Goal: Transaction & Acquisition: Purchase product/service

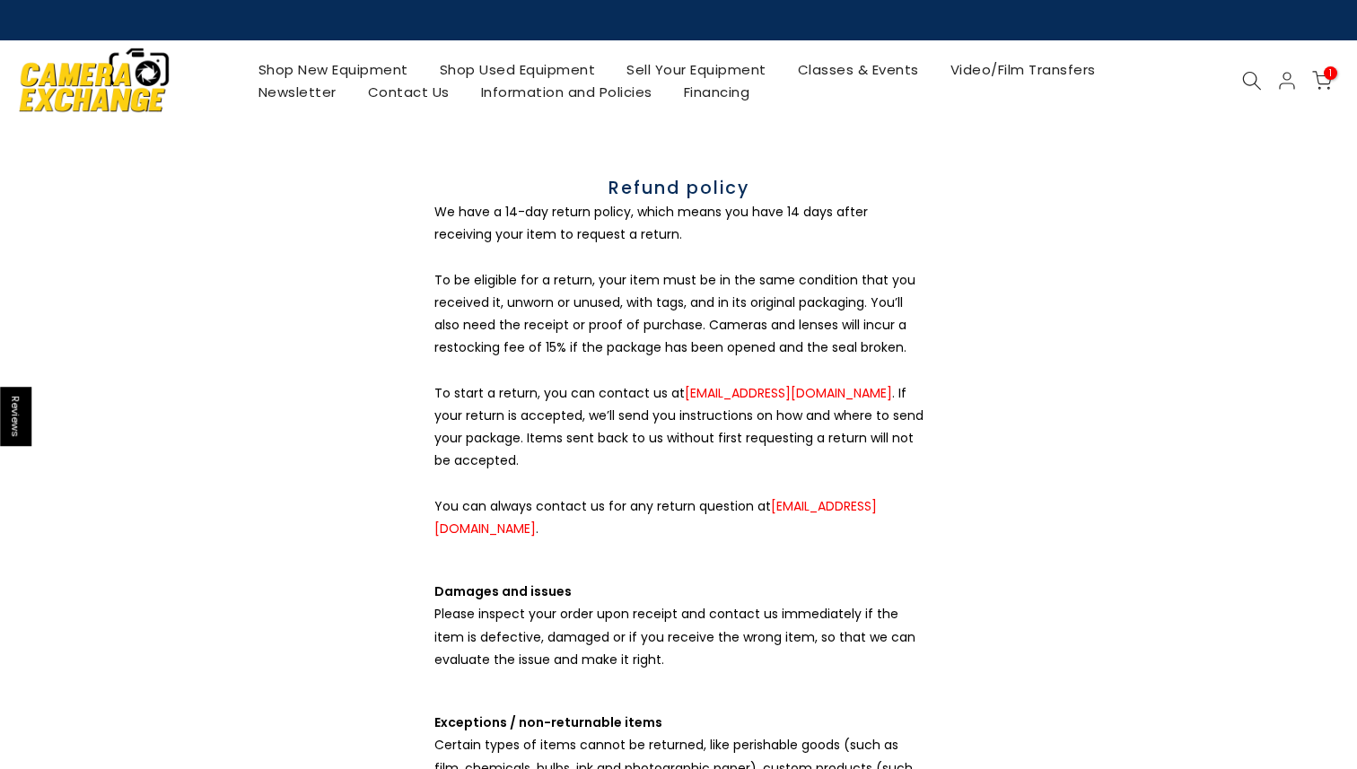
click at [290, 64] on link "Shop New Equipment" at bounding box center [332, 69] width 181 height 22
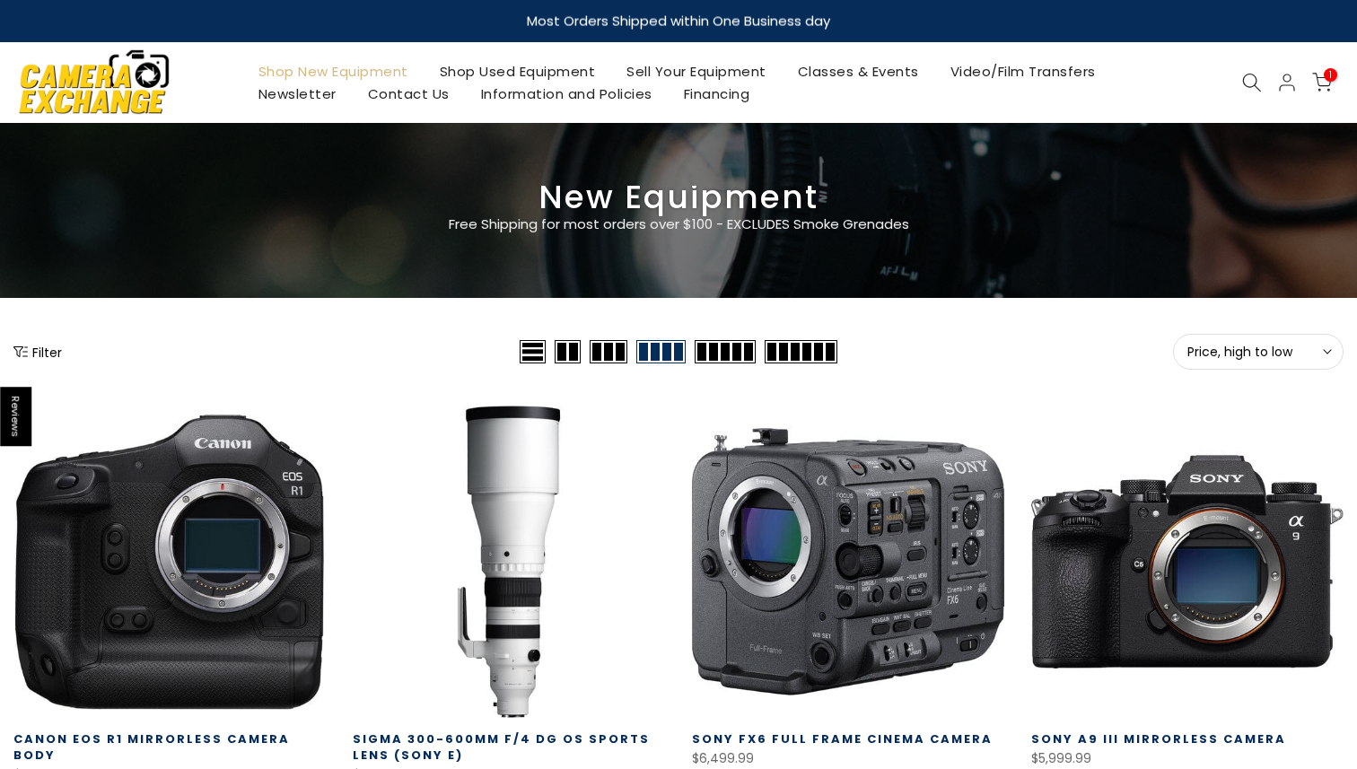
click at [48, 351] on button "Filter" at bounding box center [37, 352] width 48 height 18
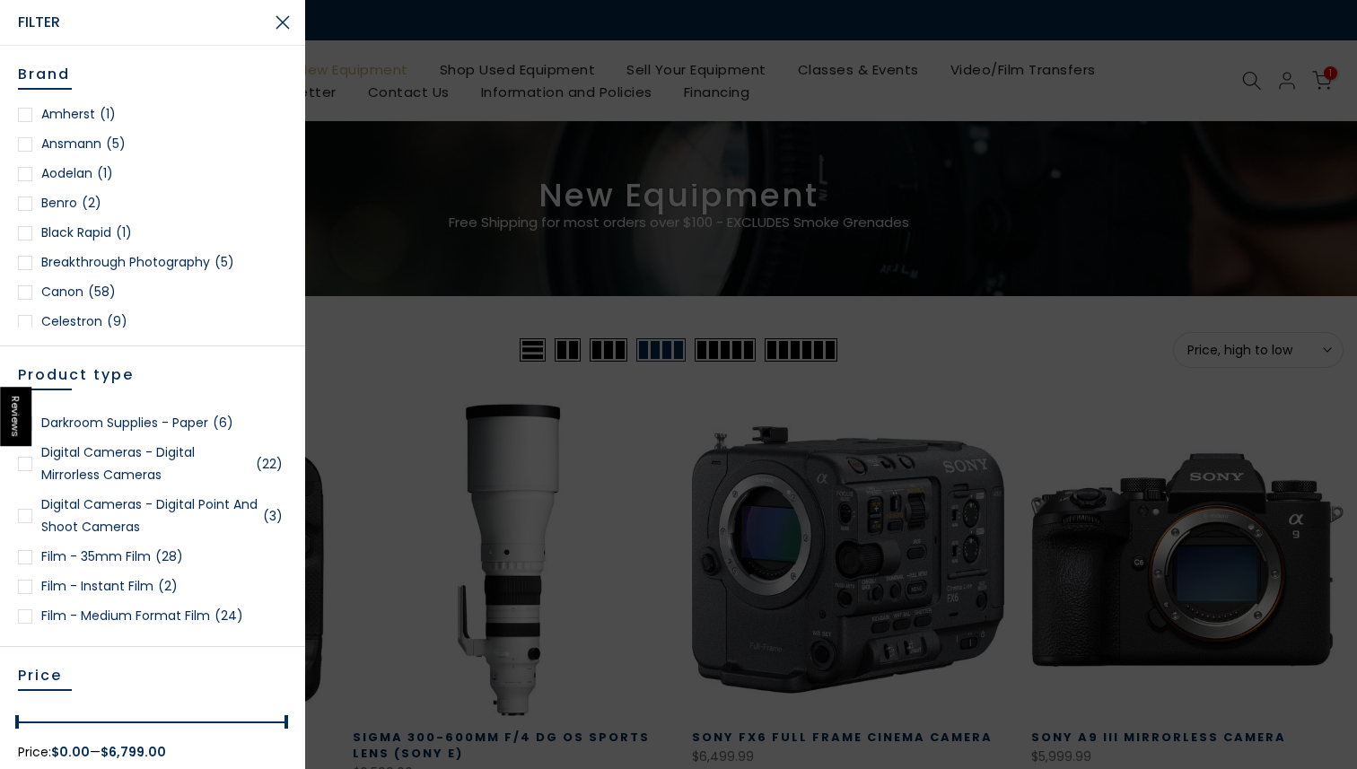
scroll to position [1262, 0]
click at [133, 534] on link "Digital Cameras - Digital Point and Shoot Cameras (3)" at bounding box center [152, 514] width 269 height 45
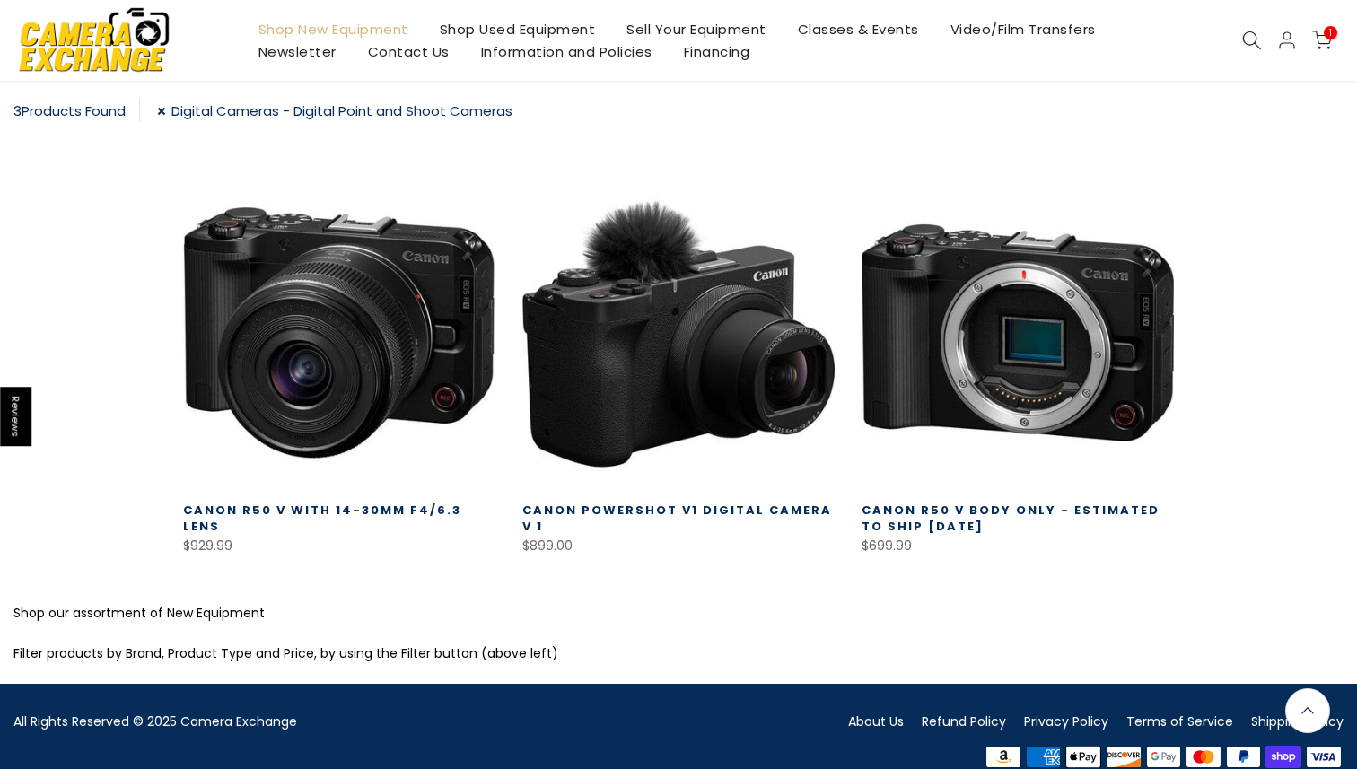
scroll to position [314, 0]
click at [300, 23] on link "Shop New Equipment" at bounding box center [332, 29] width 181 height 22
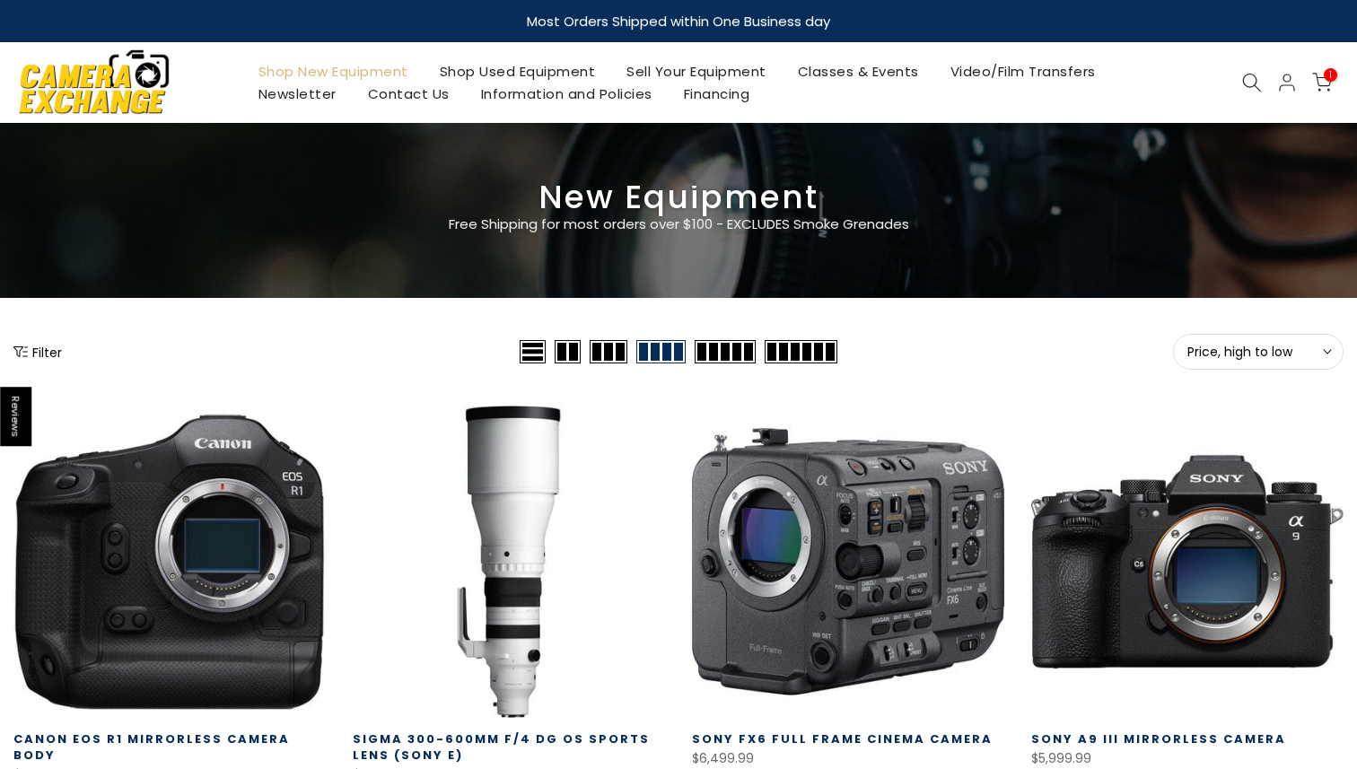
click at [53, 354] on button "Filter" at bounding box center [37, 352] width 48 height 18
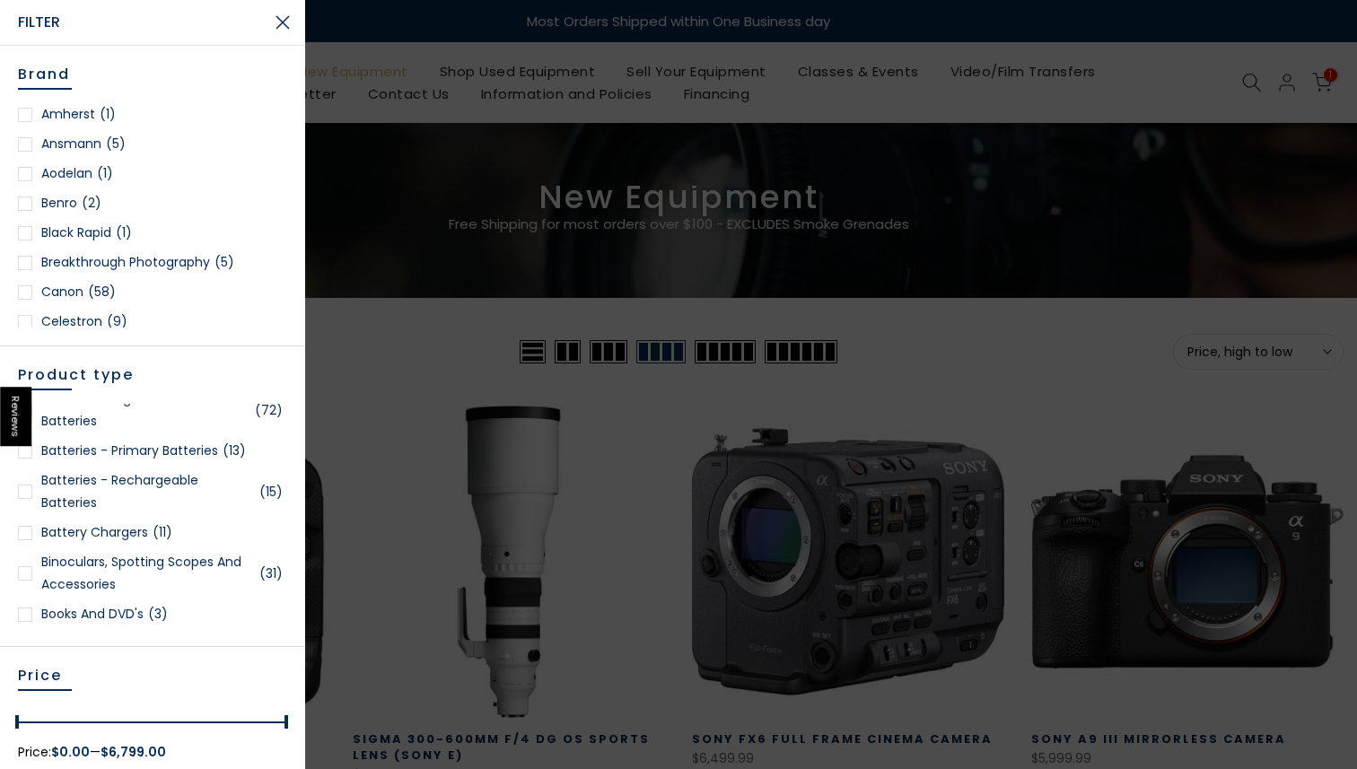
scroll to position [397, 0]
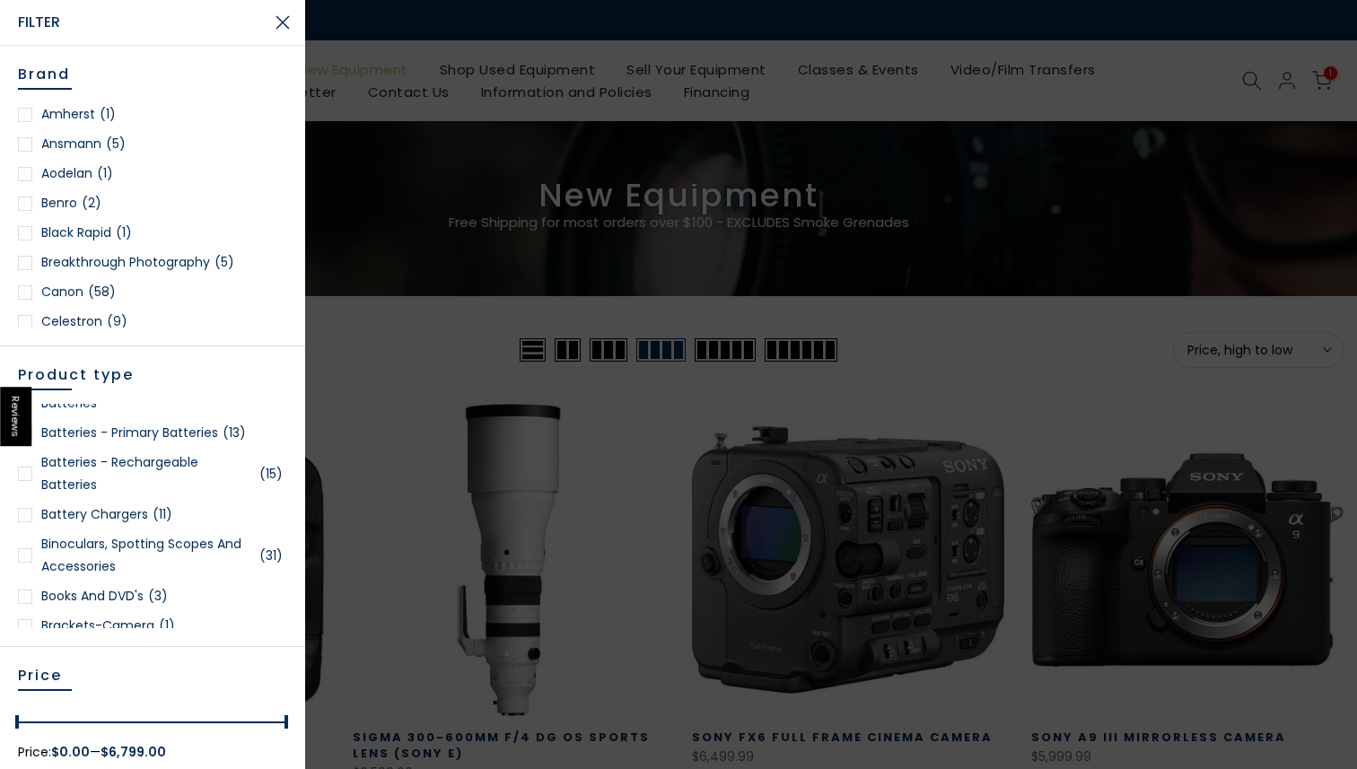
click at [112, 296] on span "(58)" at bounding box center [102, 292] width 28 height 22
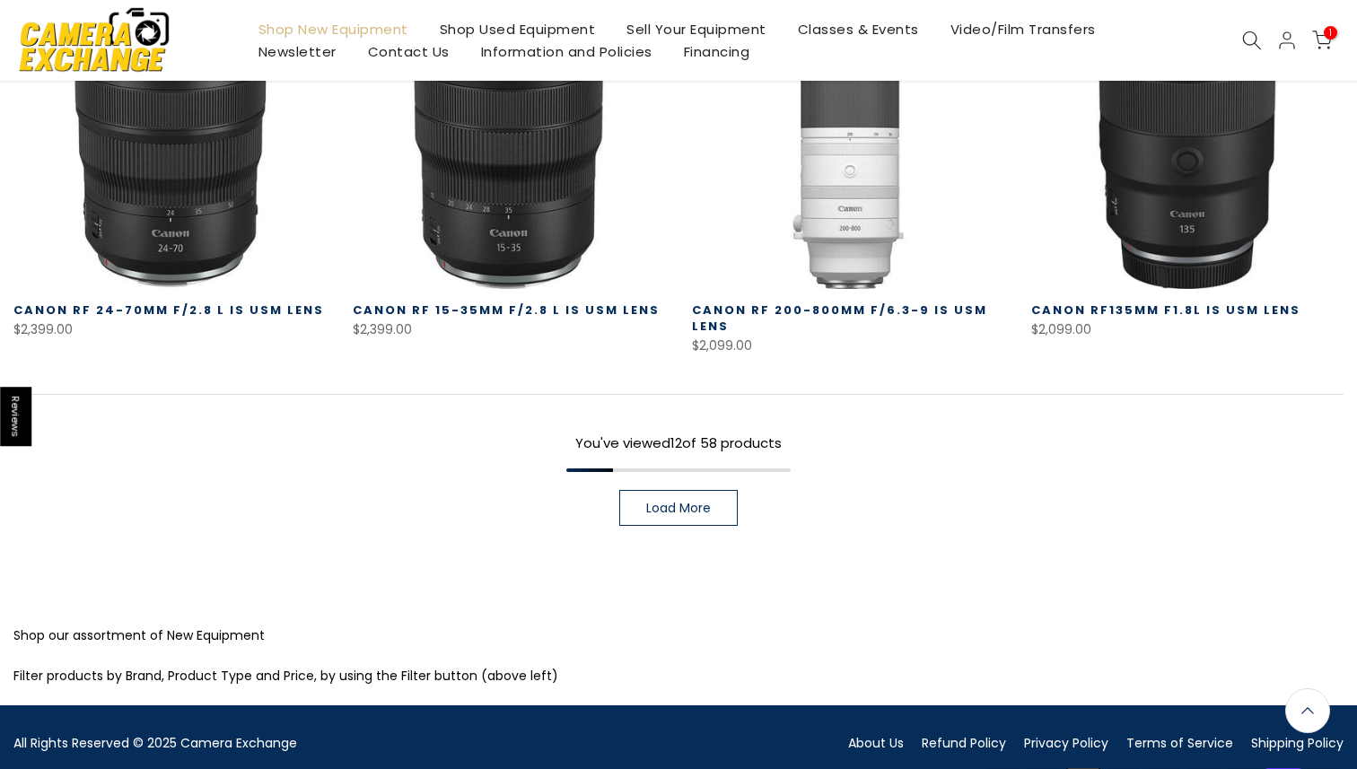
scroll to position [1346, 0]
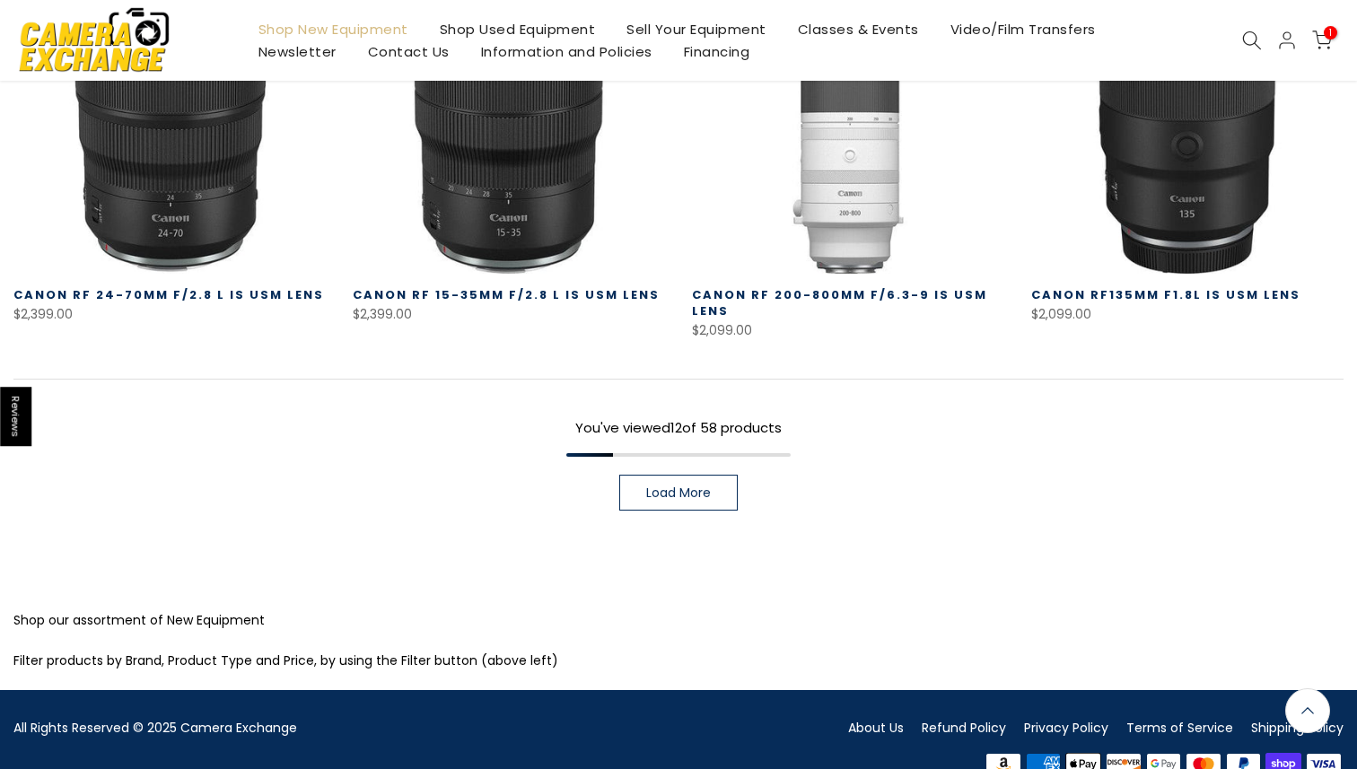
click at [668, 494] on span "Load More" at bounding box center [678, 492] width 65 height 13
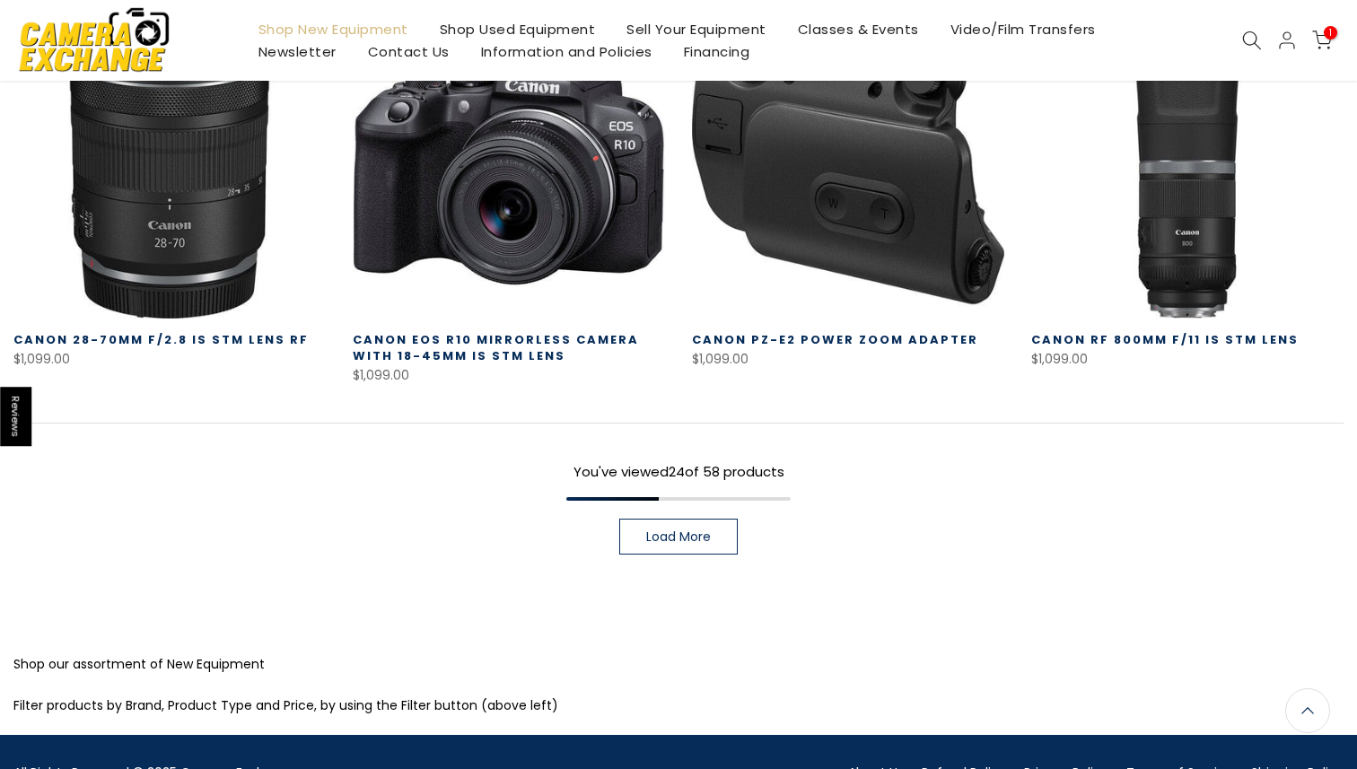
scroll to position [2527, 0]
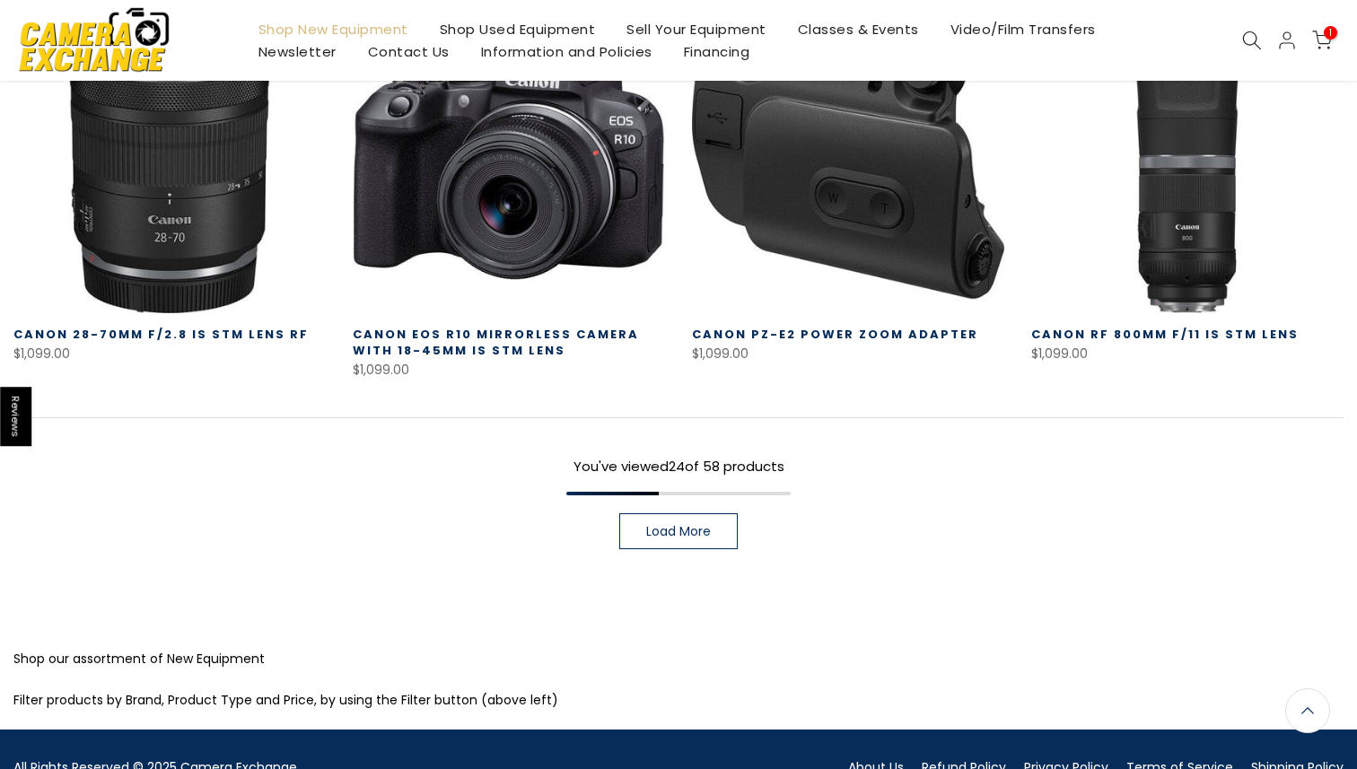
click at [666, 525] on span "Load More" at bounding box center [678, 531] width 65 height 13
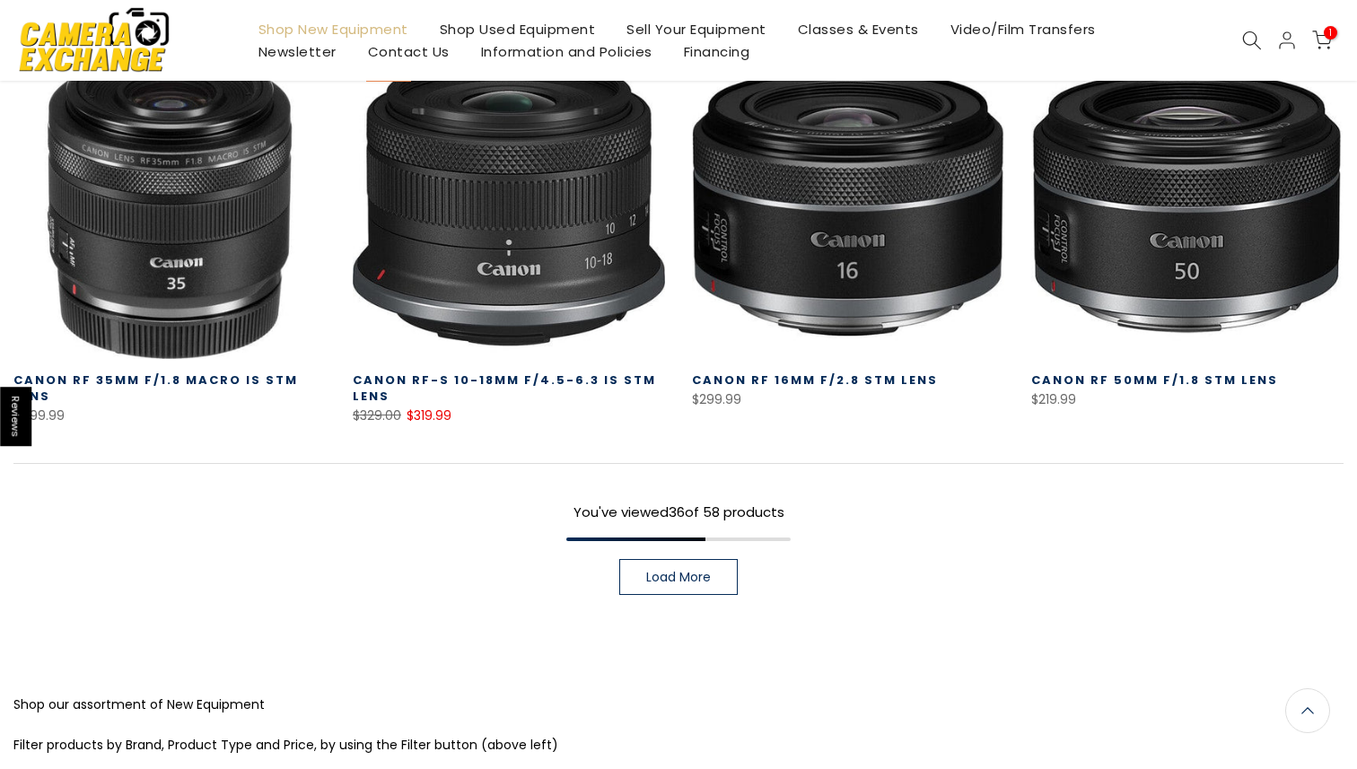
scroll to position [3707, 0]
click at [678, 570] on span "Load More" at bounding box center [678, 576] width 65 height 13
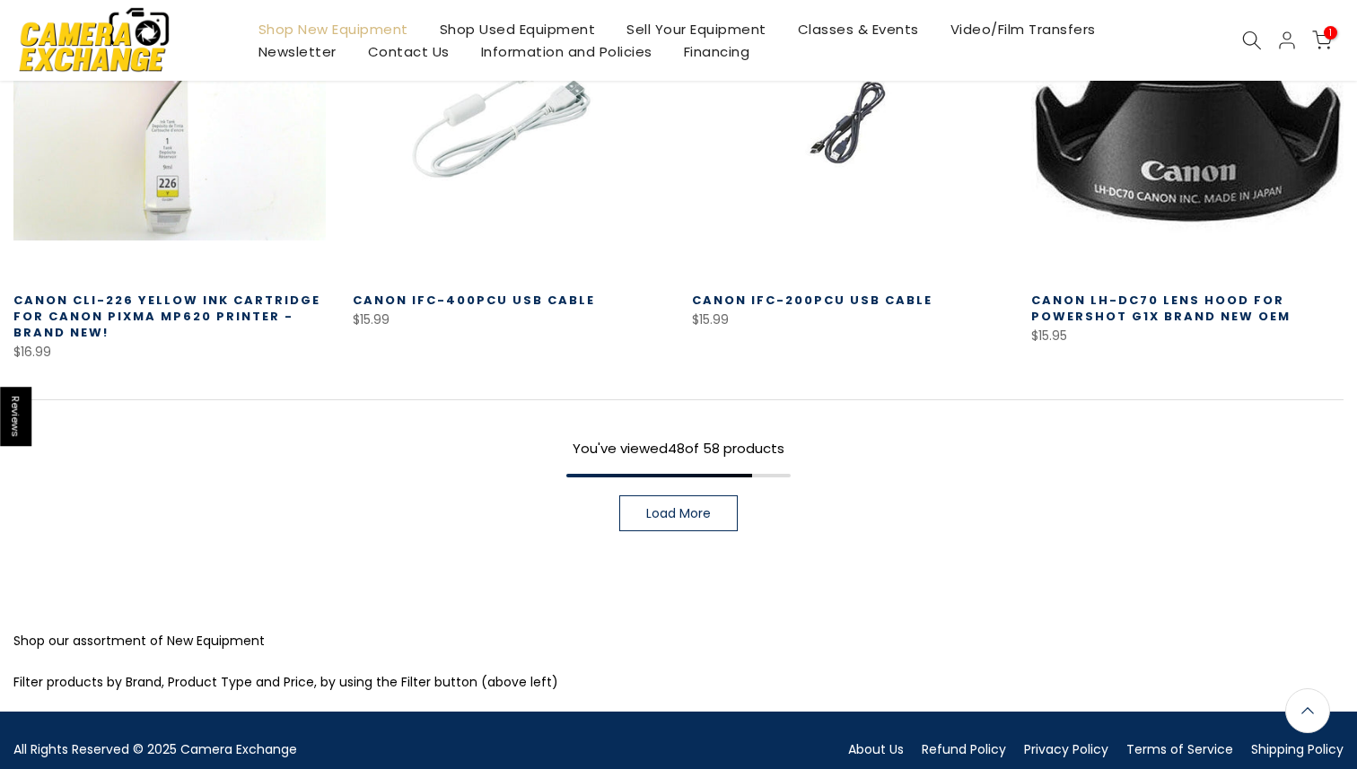
scroll to position [5047, 0]
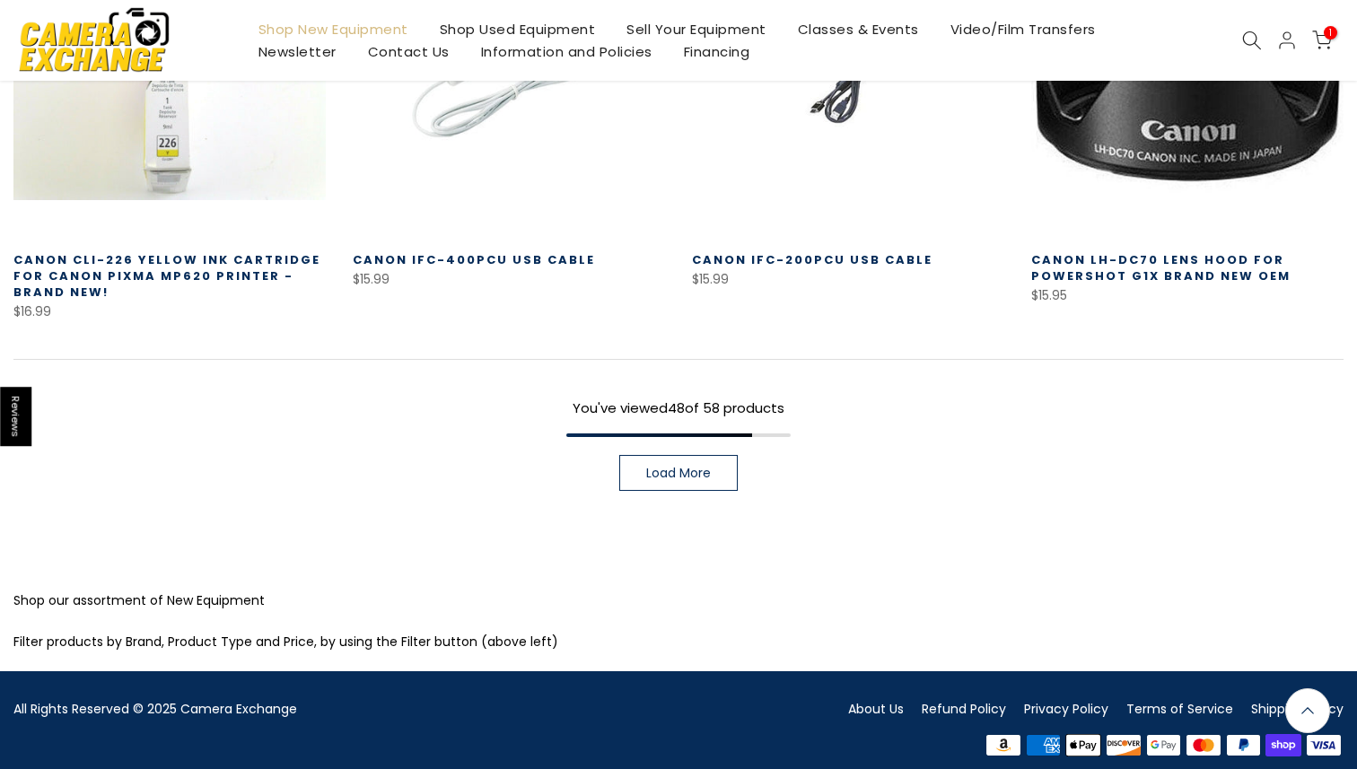
click at [693, 467] on span "Load More" at bounding box center [678, 473] width 65 height 13
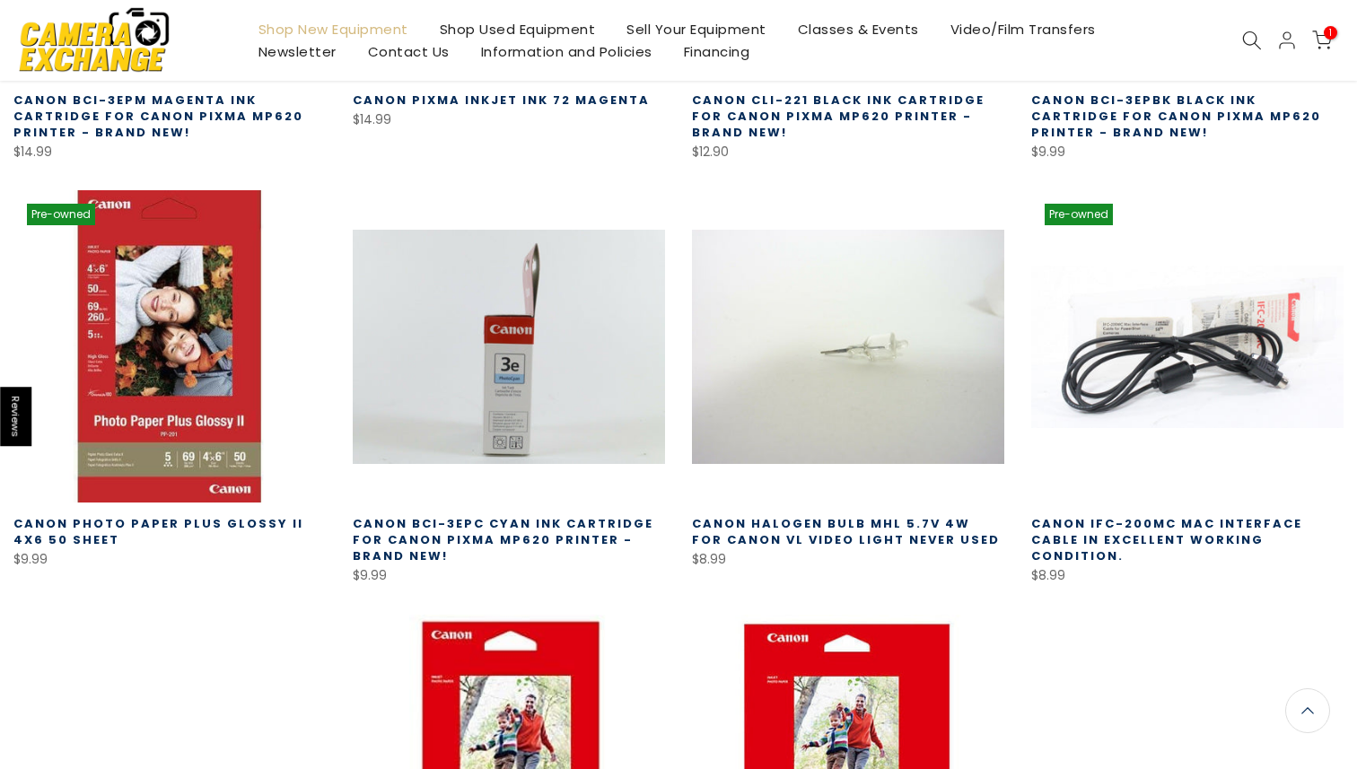
scroll to position [5652, 0]
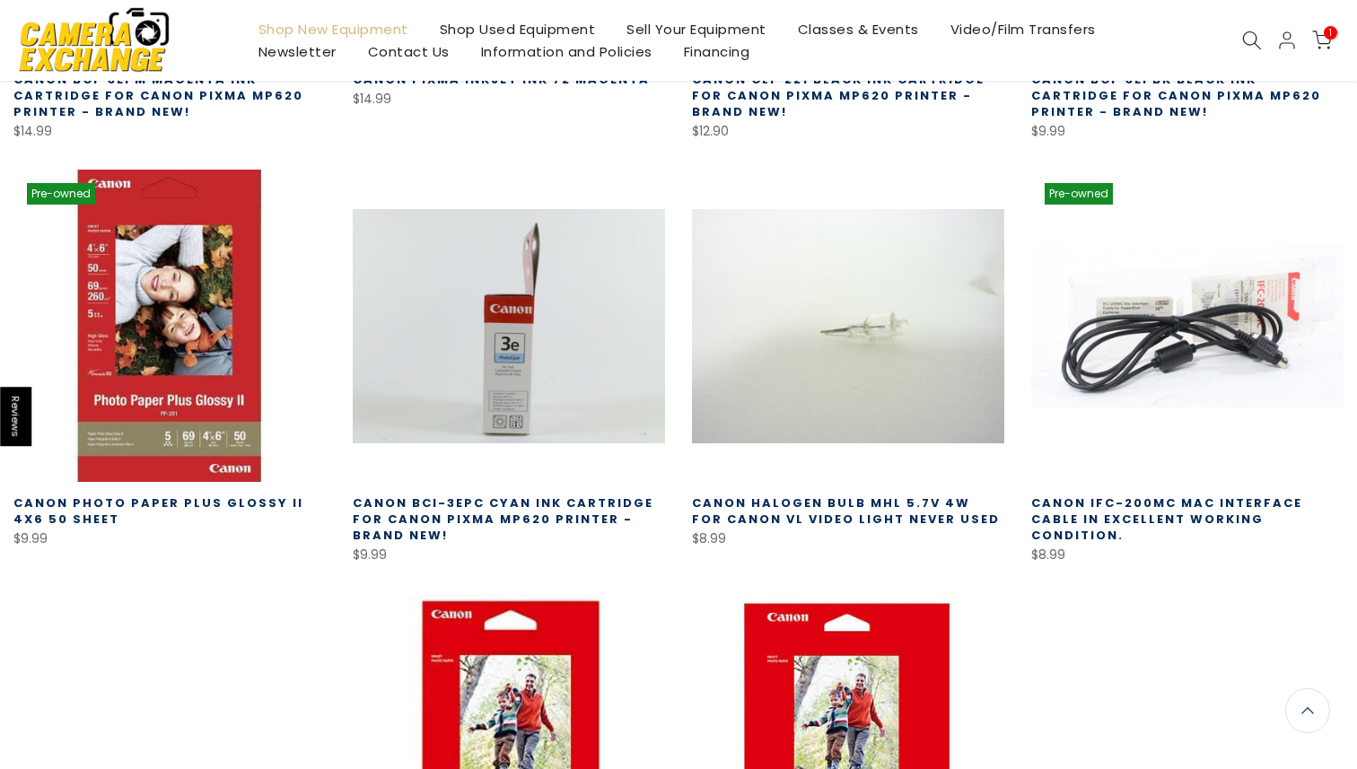
click at [370, 28] on link "Shop New Equipment" at bounding box center [332, 29] width 181 height 22
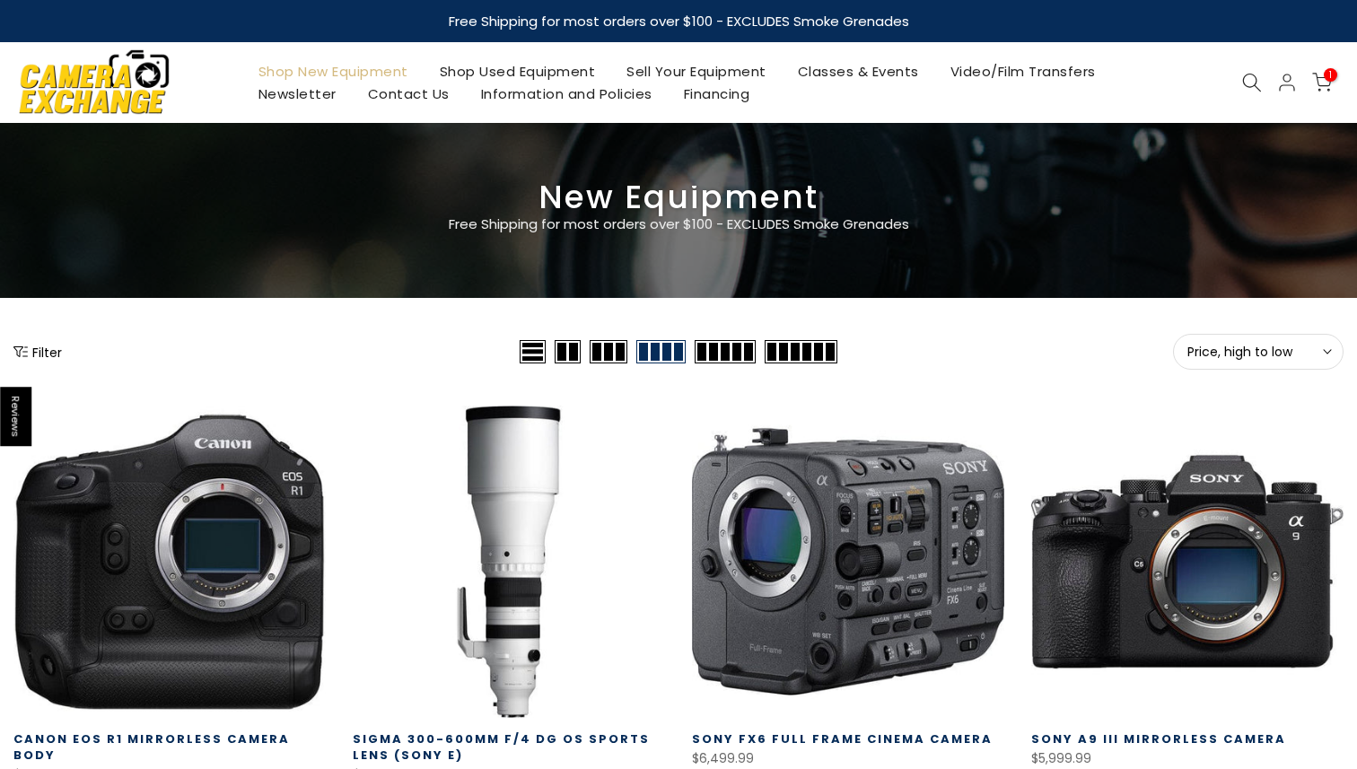
click at [42, 353] on button "Filter" at bounding box center [37, 352] width 48 height 18
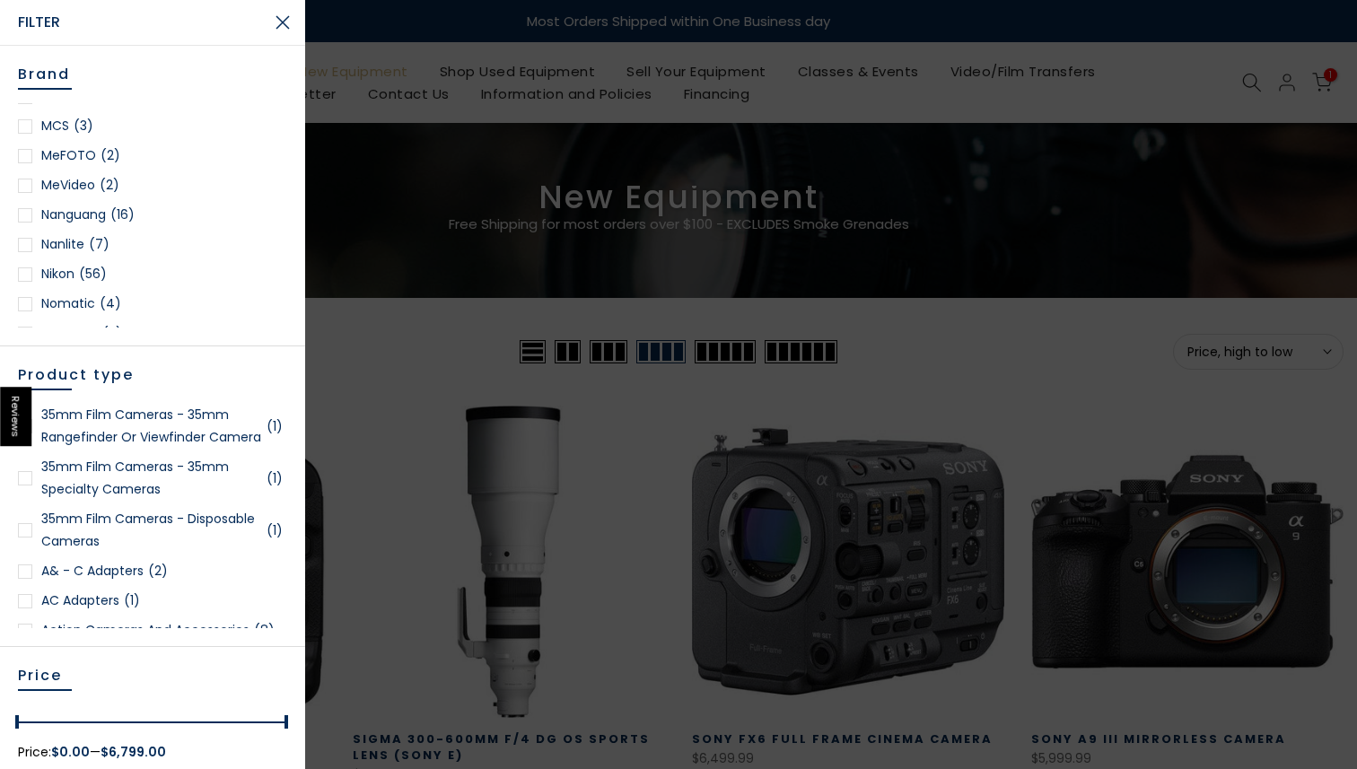
scroll to position [1569, 0]
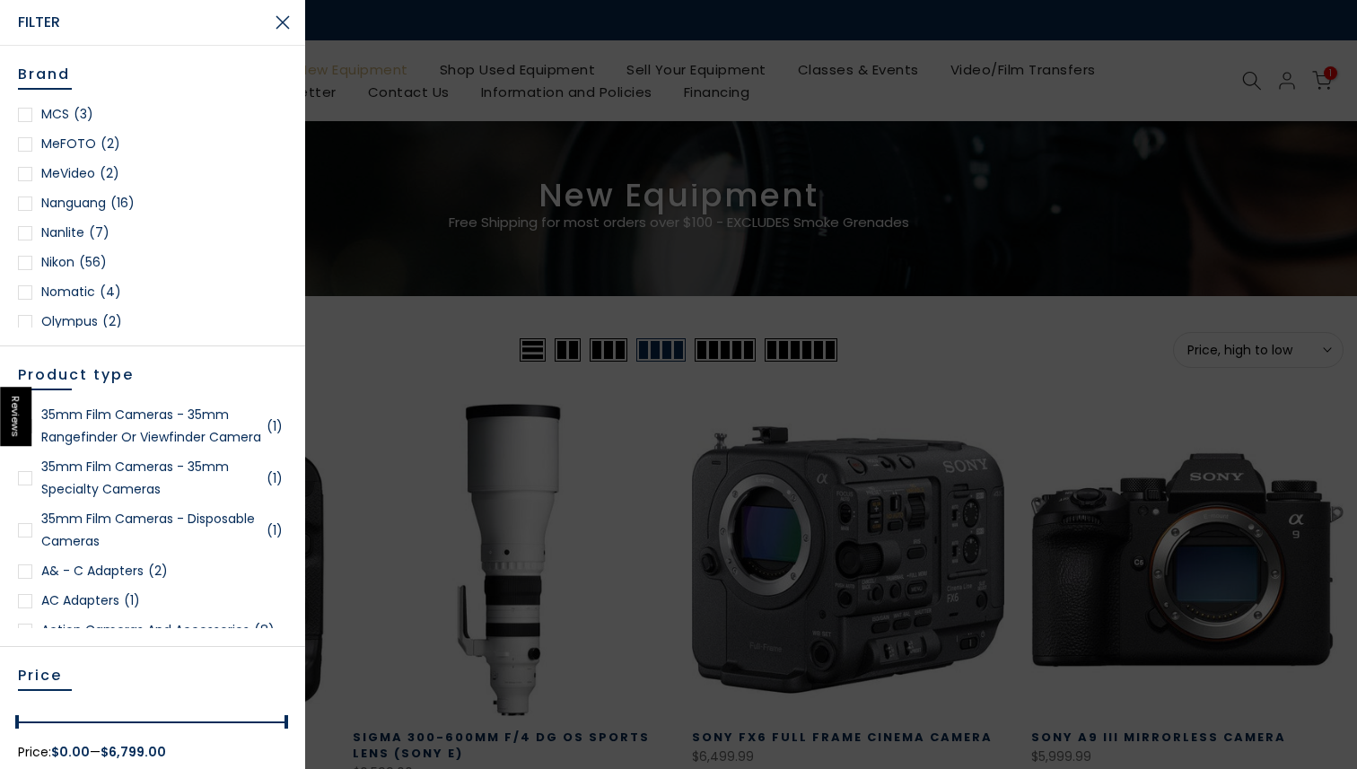
click at [94, 262] on span "(56)" at bounding box center [93, 262] width 28 height 22
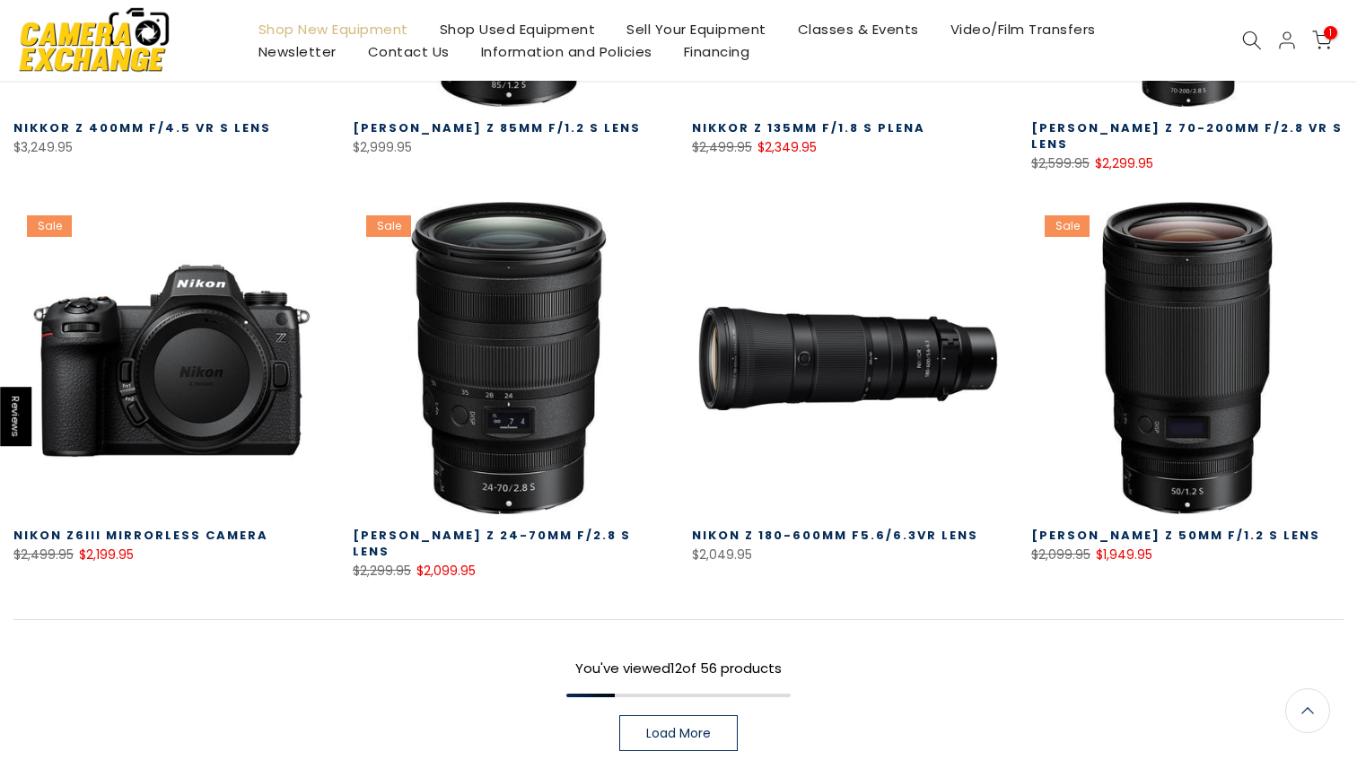
scroll to position [1365, 0]
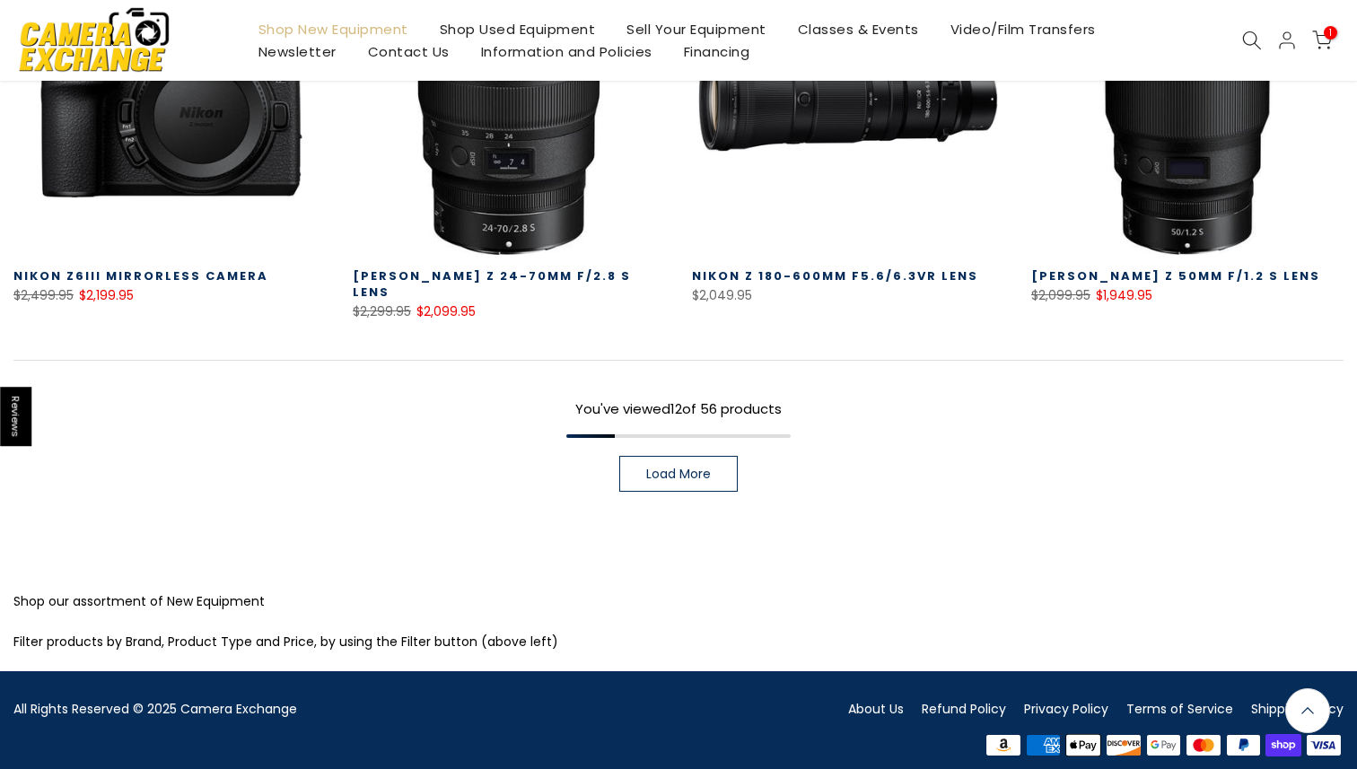
click at [677, 467] on span "Load More" at bounding box center [678, 473] width 65 height 13
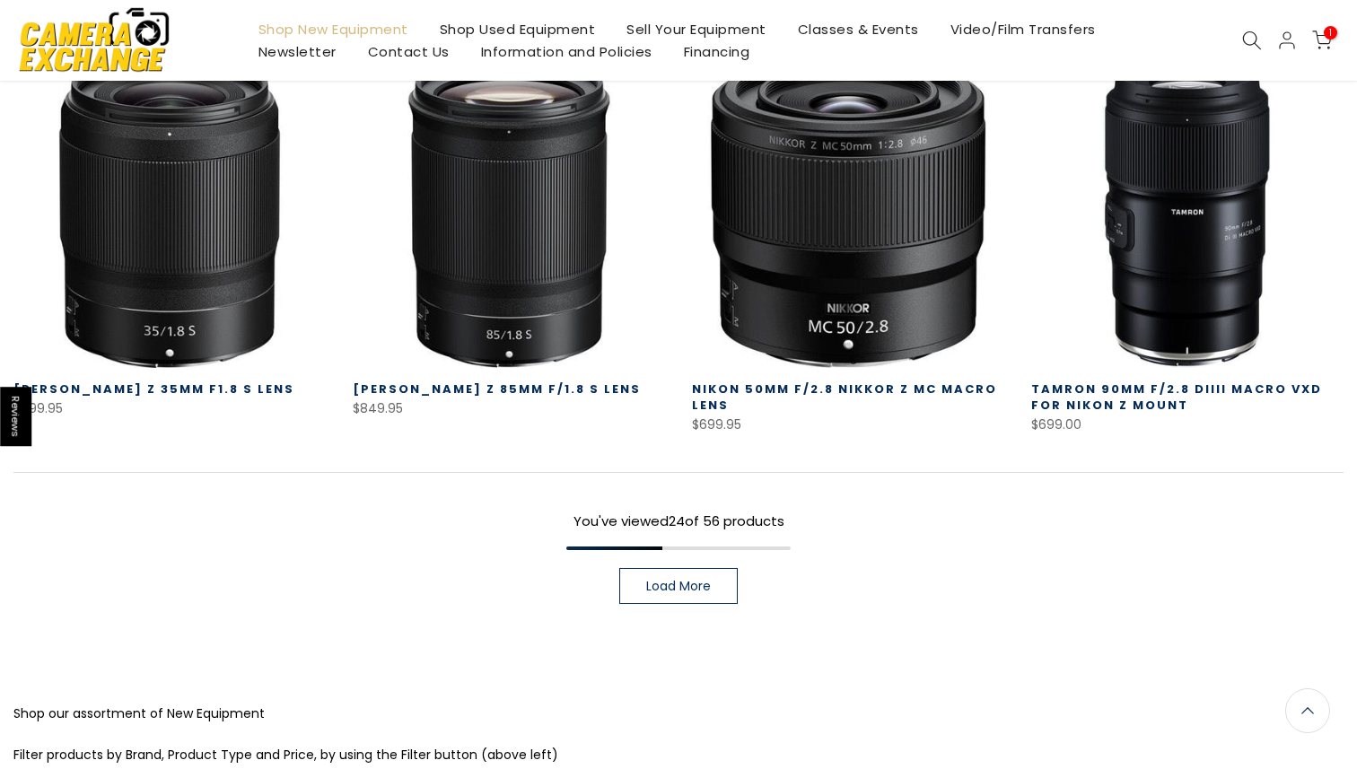
scroll to position [2570, 0]
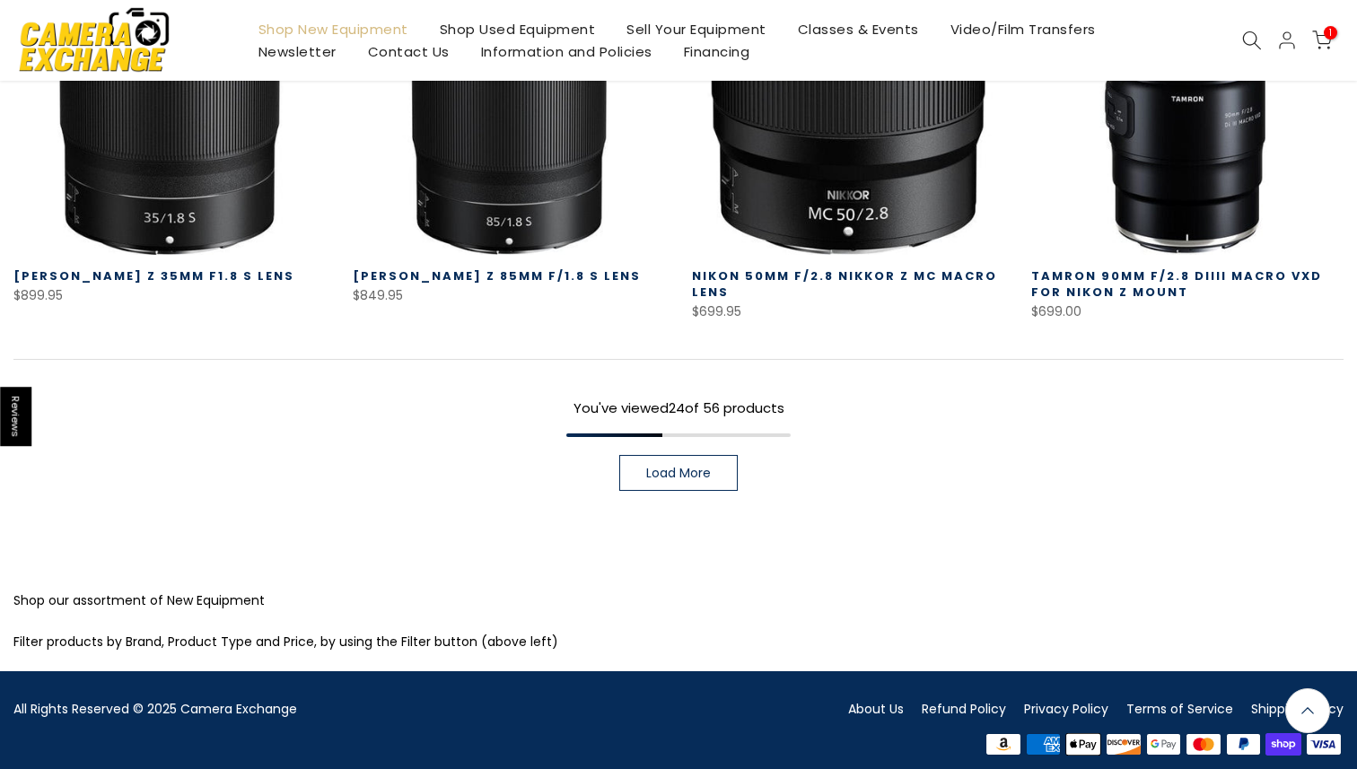
click at [677, 467] on span "Load More" at bounding box center [678, 473] width 65 height 13
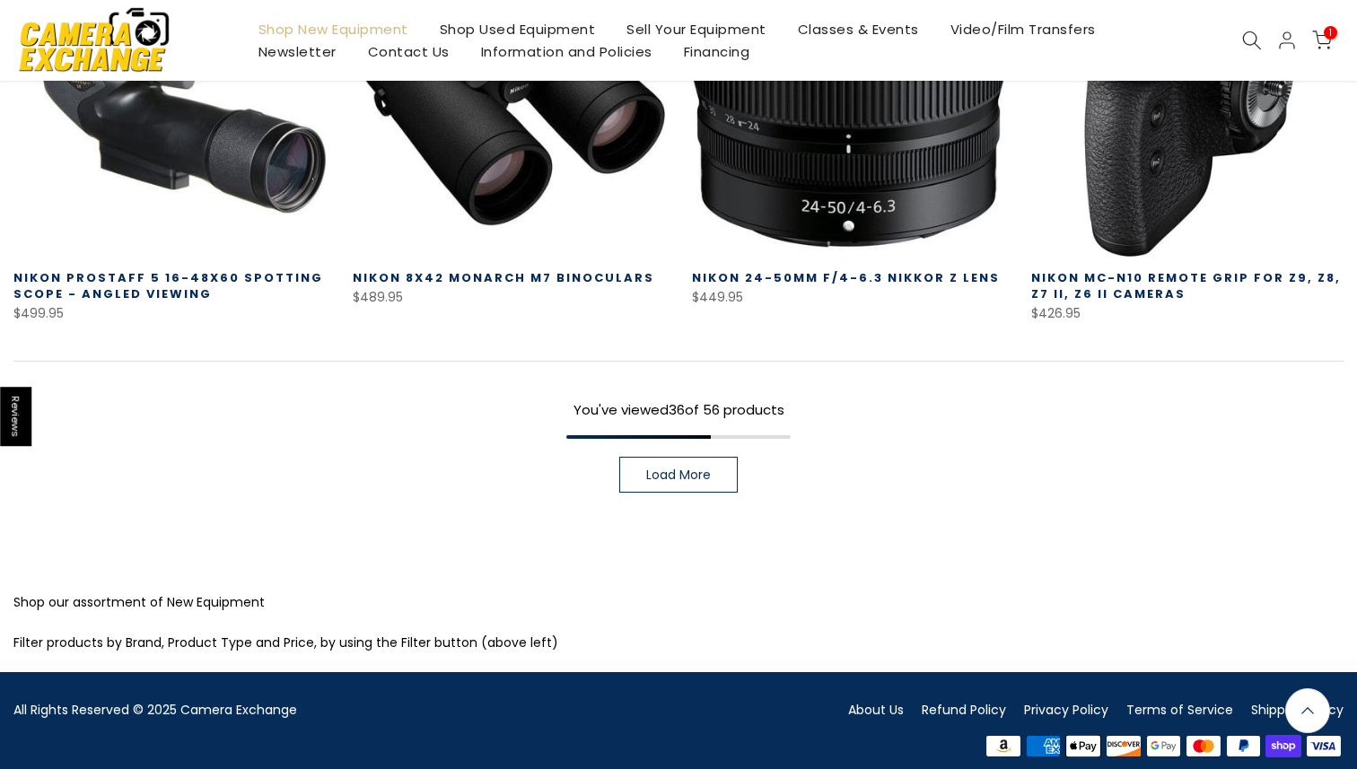
scroll to position [3793, 0]
